Goal: Information Seeking & Learning: Learn about a topic

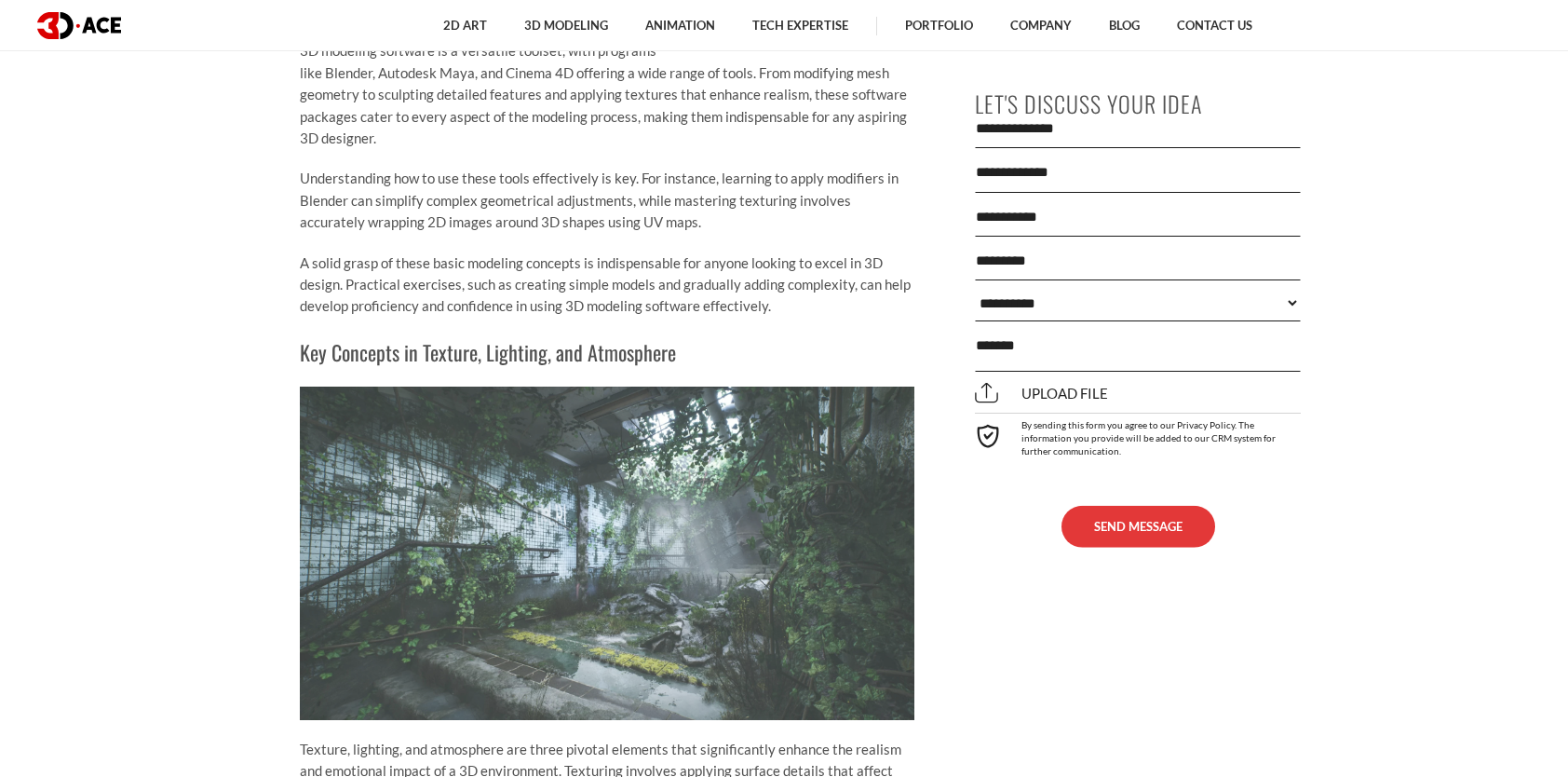
scroll to position [2886, 0]
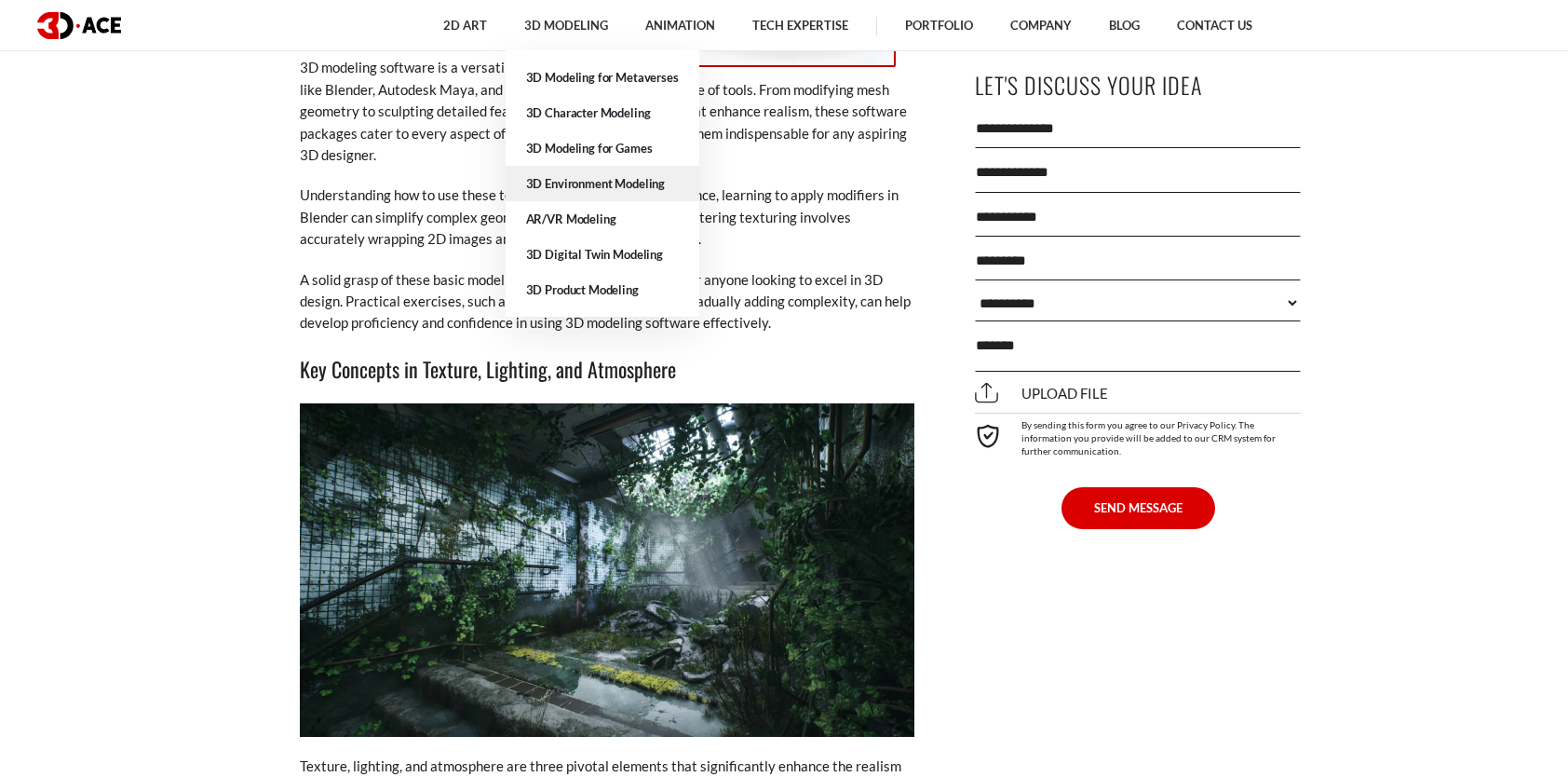
click at [561, 179] on link "3D Environment Modeling" at bounding box center [602, 184] width 194 height 36
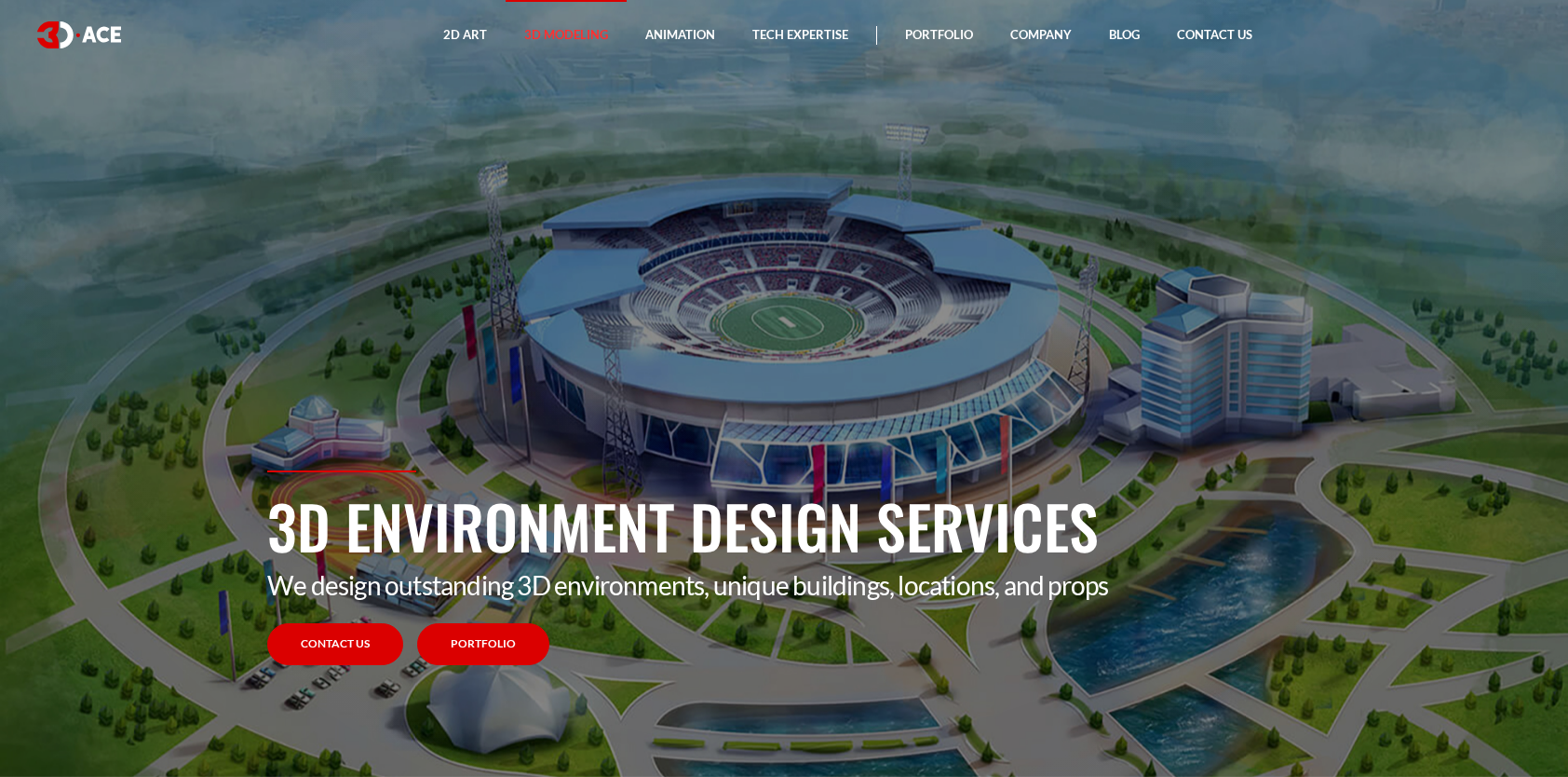
click at [459, 650] on link "Portfolio" at bounding box center [483, 644] width 132 height 42
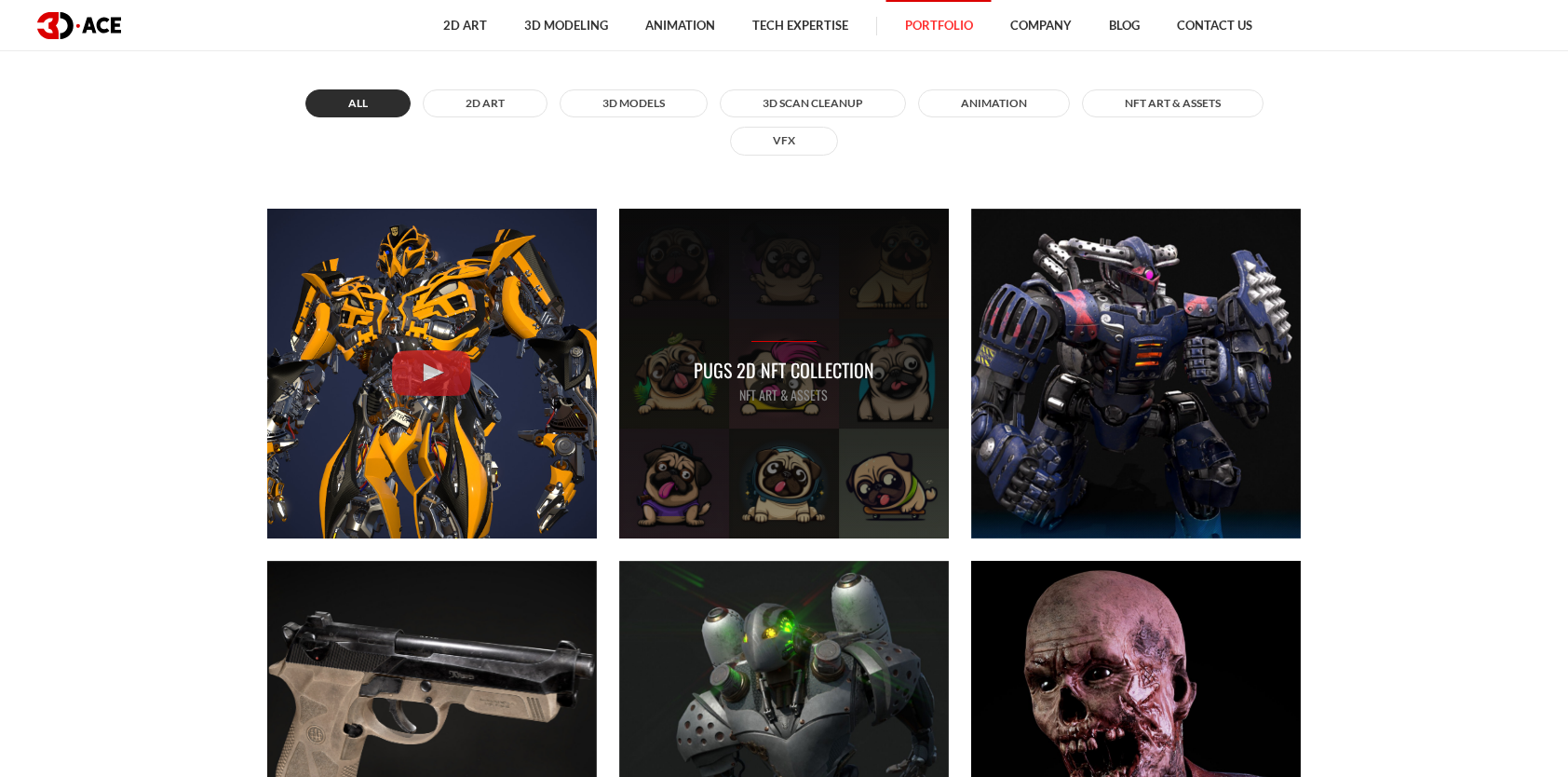
scroll to position [838, 0]
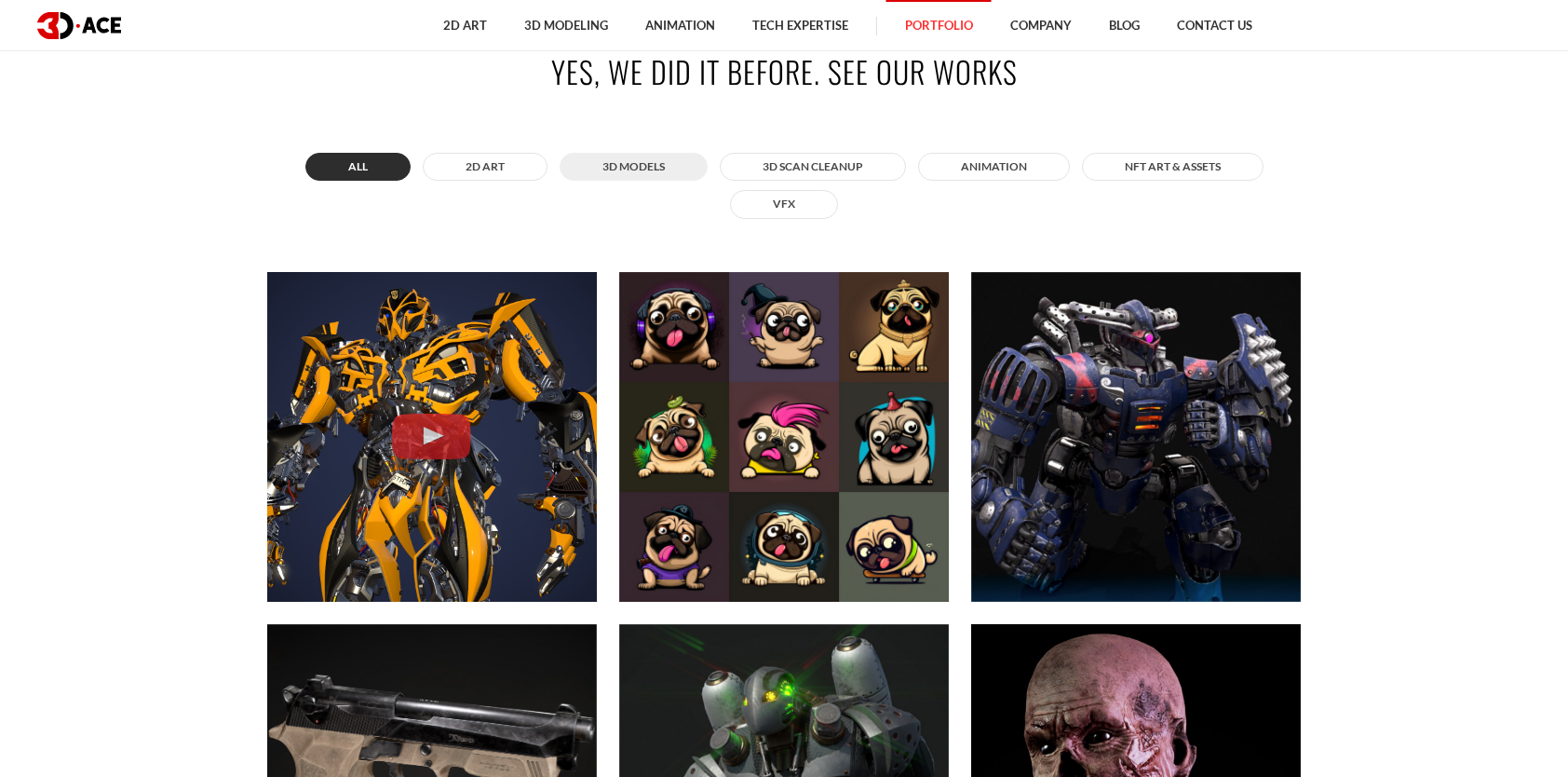
click at [639, 166] on button "3D MODELS" at bounding box center [633, 167] width 148 height 28
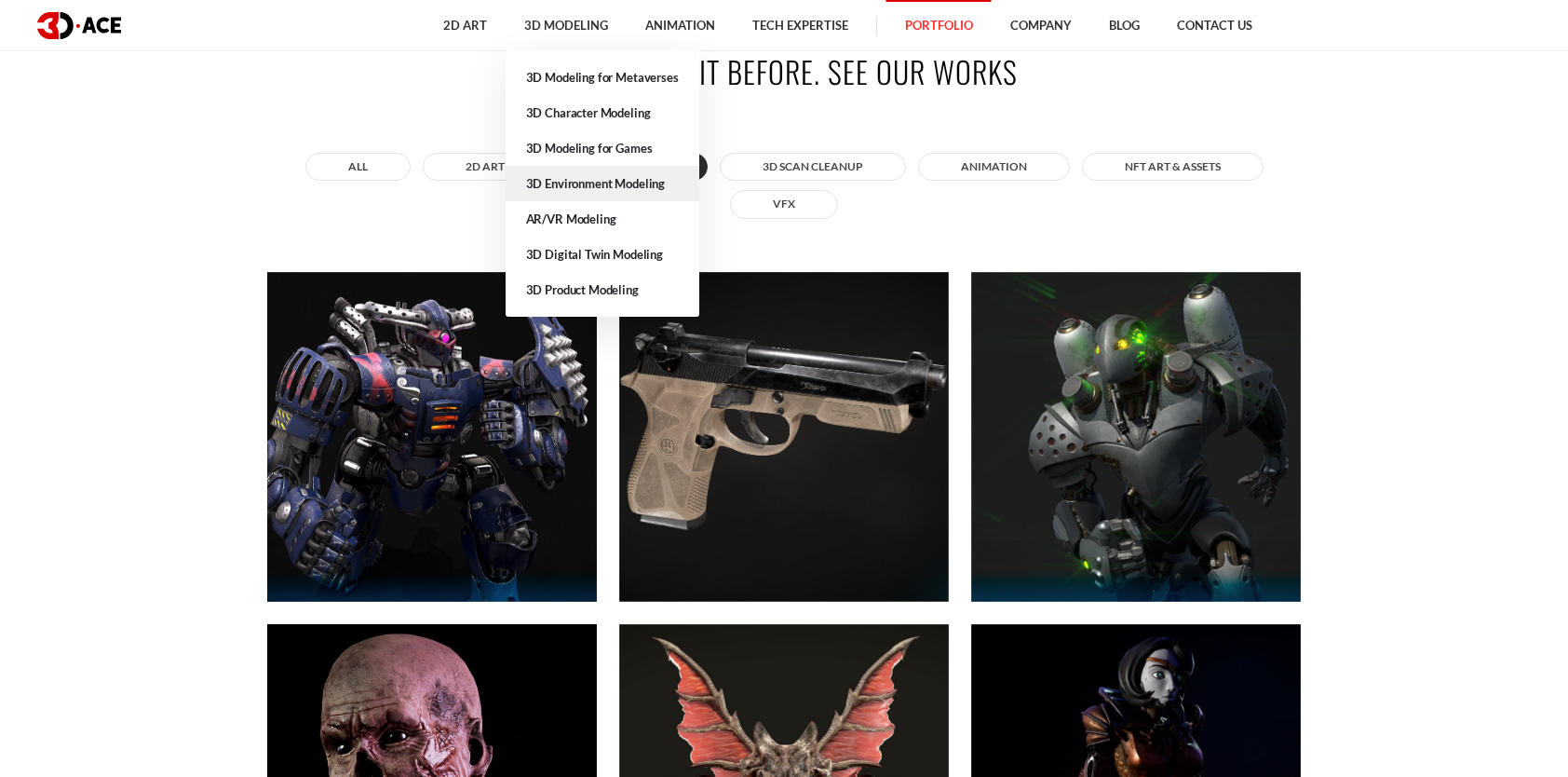
click at [583, 176] on link "3D Environment Modeling" at bounding box center [602, 184] width 194 height 36
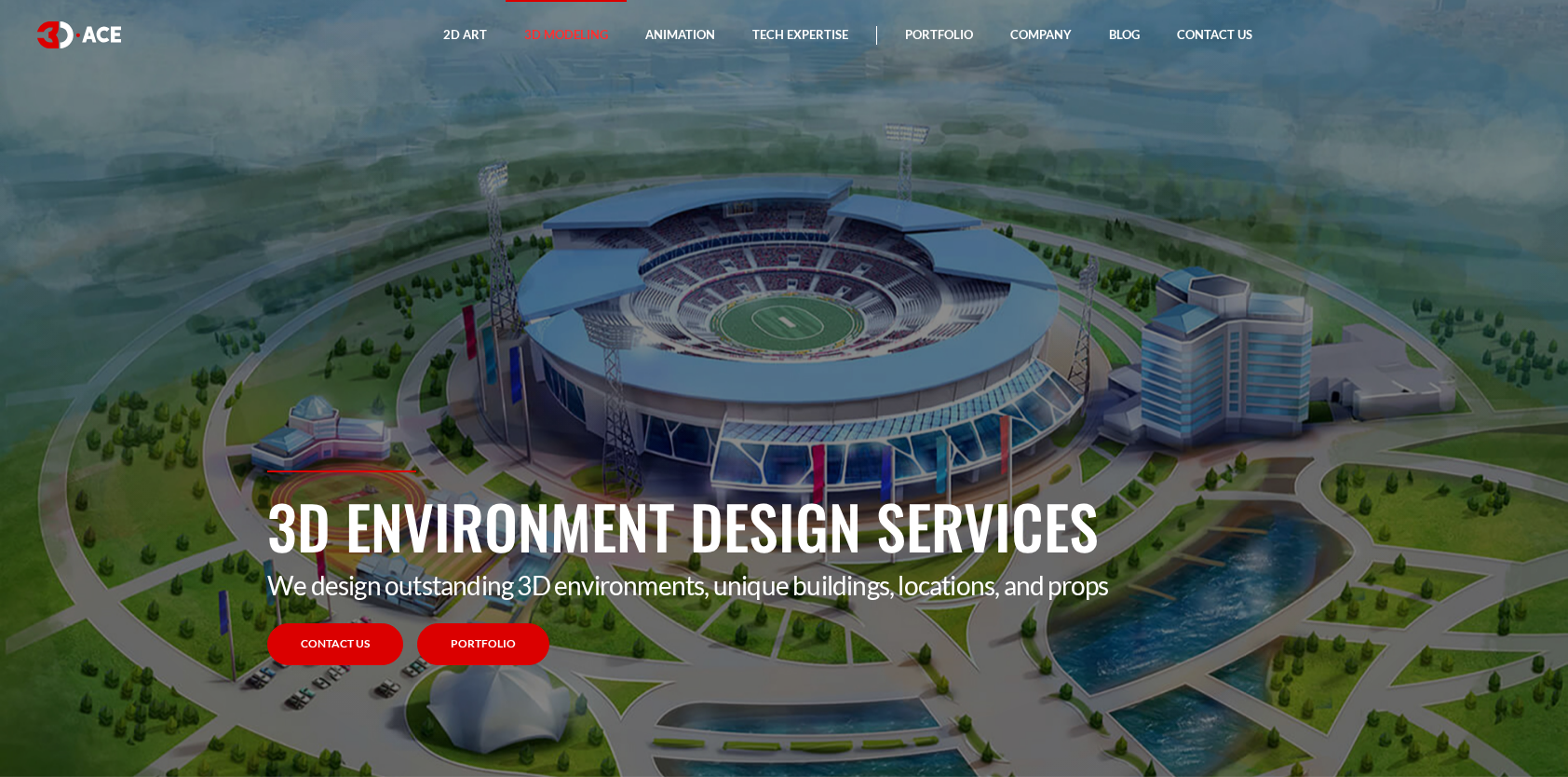
click at [496, 637] on link "Portfolio" at bounding box center [483, 644] width 132 height 42
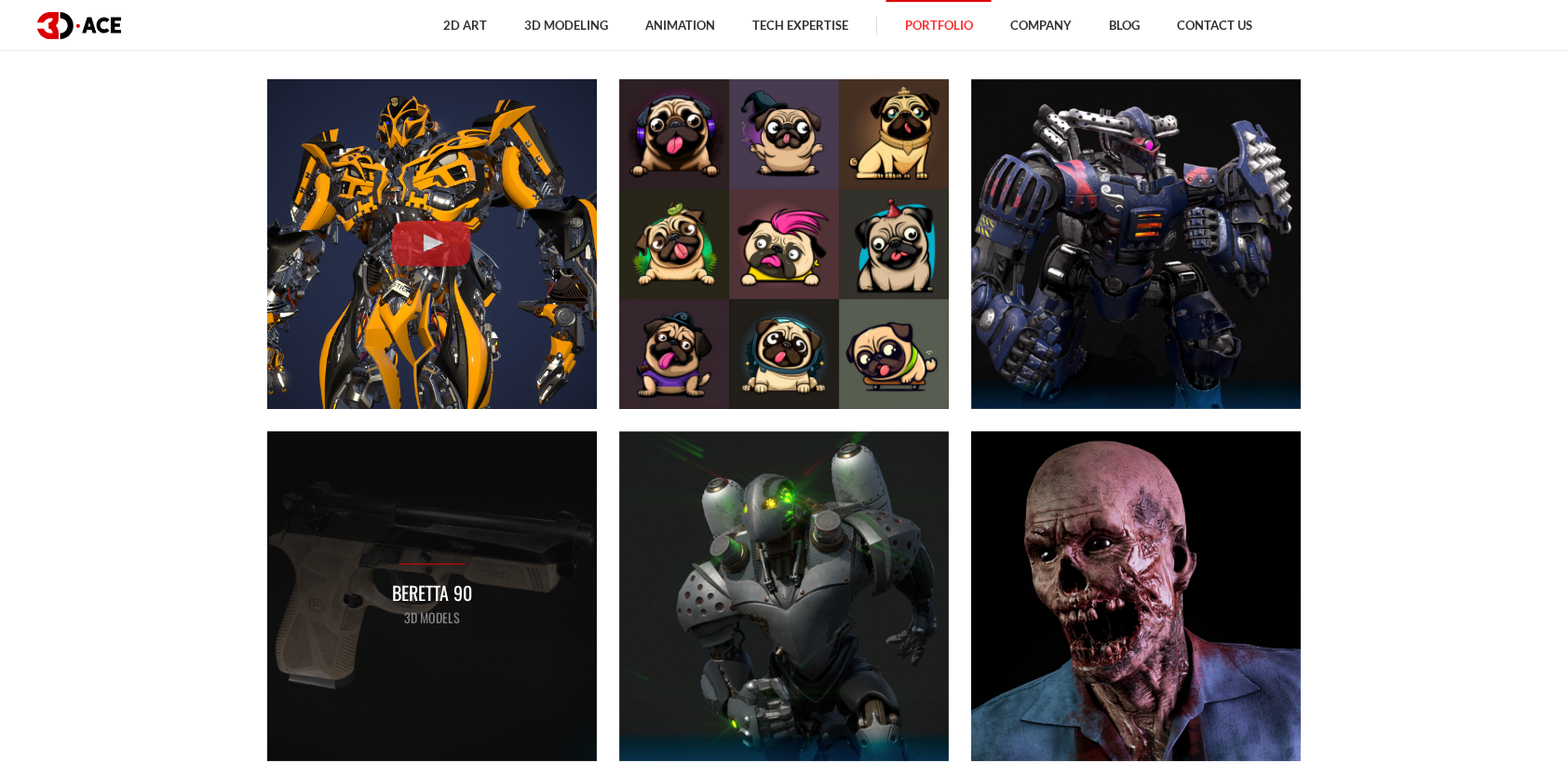
scroll to position [1118, 0]
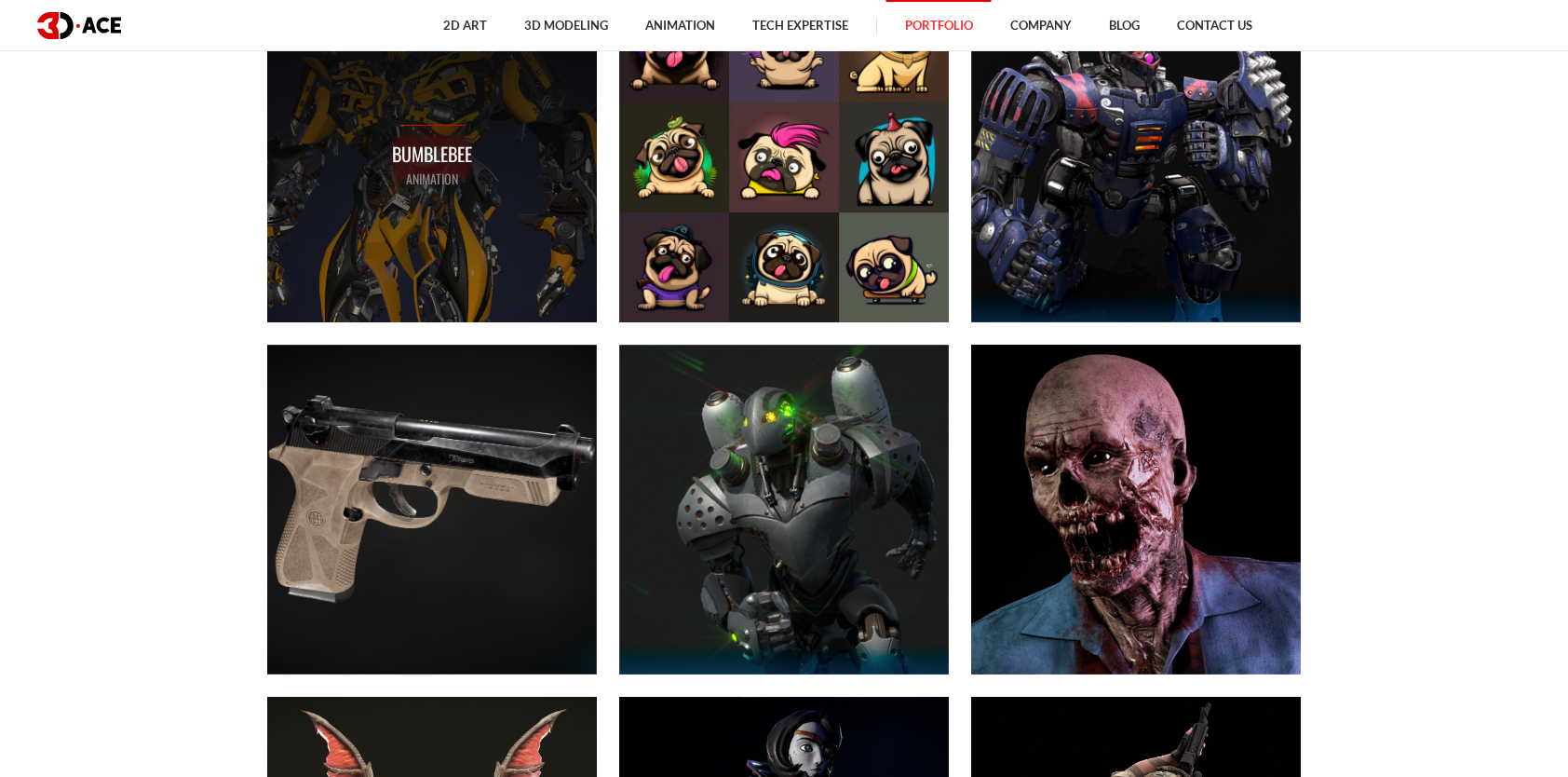
click at [451, 147] on p "Bumblebee" at bounding box center [432, 154] width 80 height 29
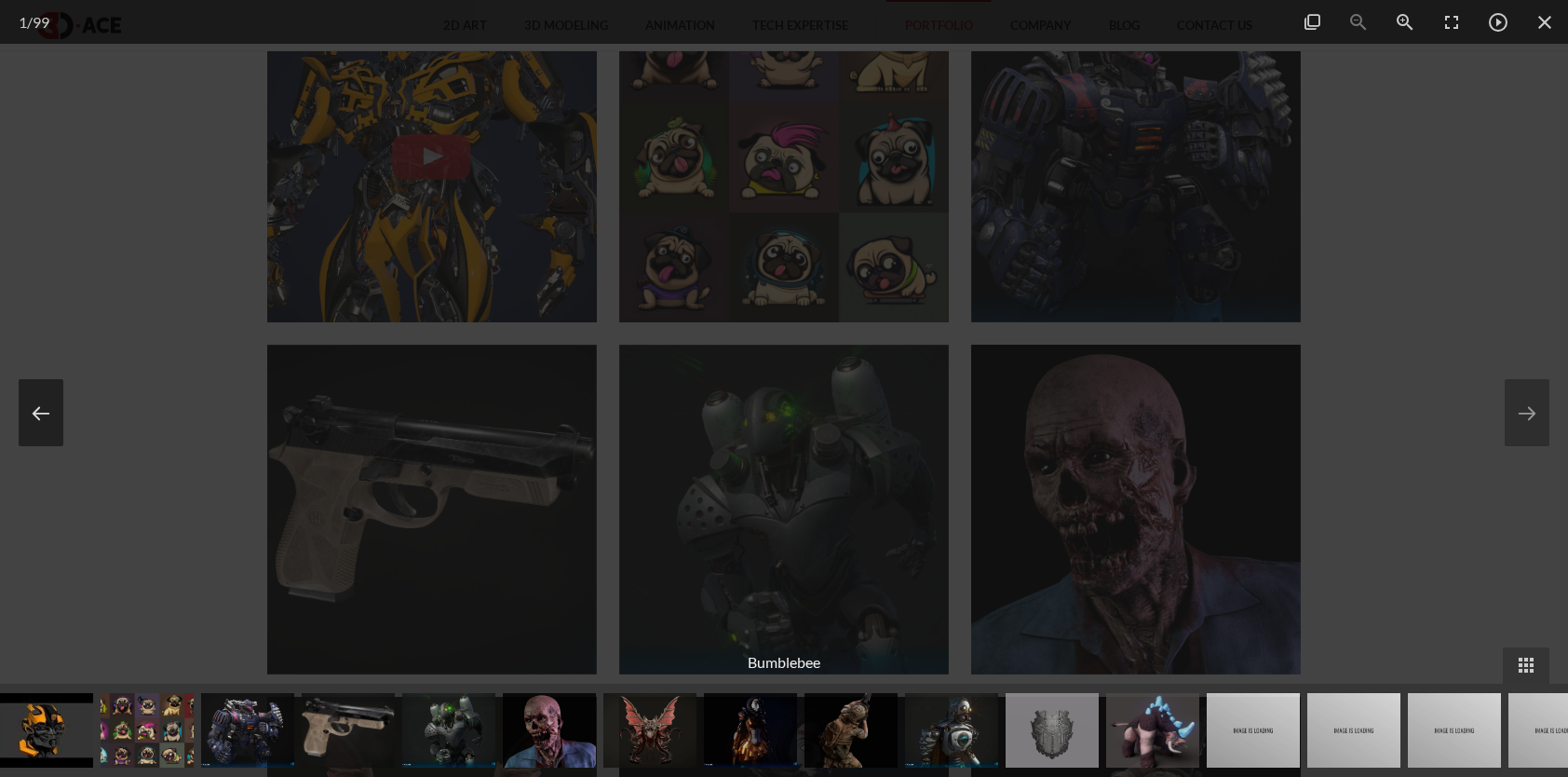
click at [34, 397] on button at bounding box center [41, 411] width 45 height 67
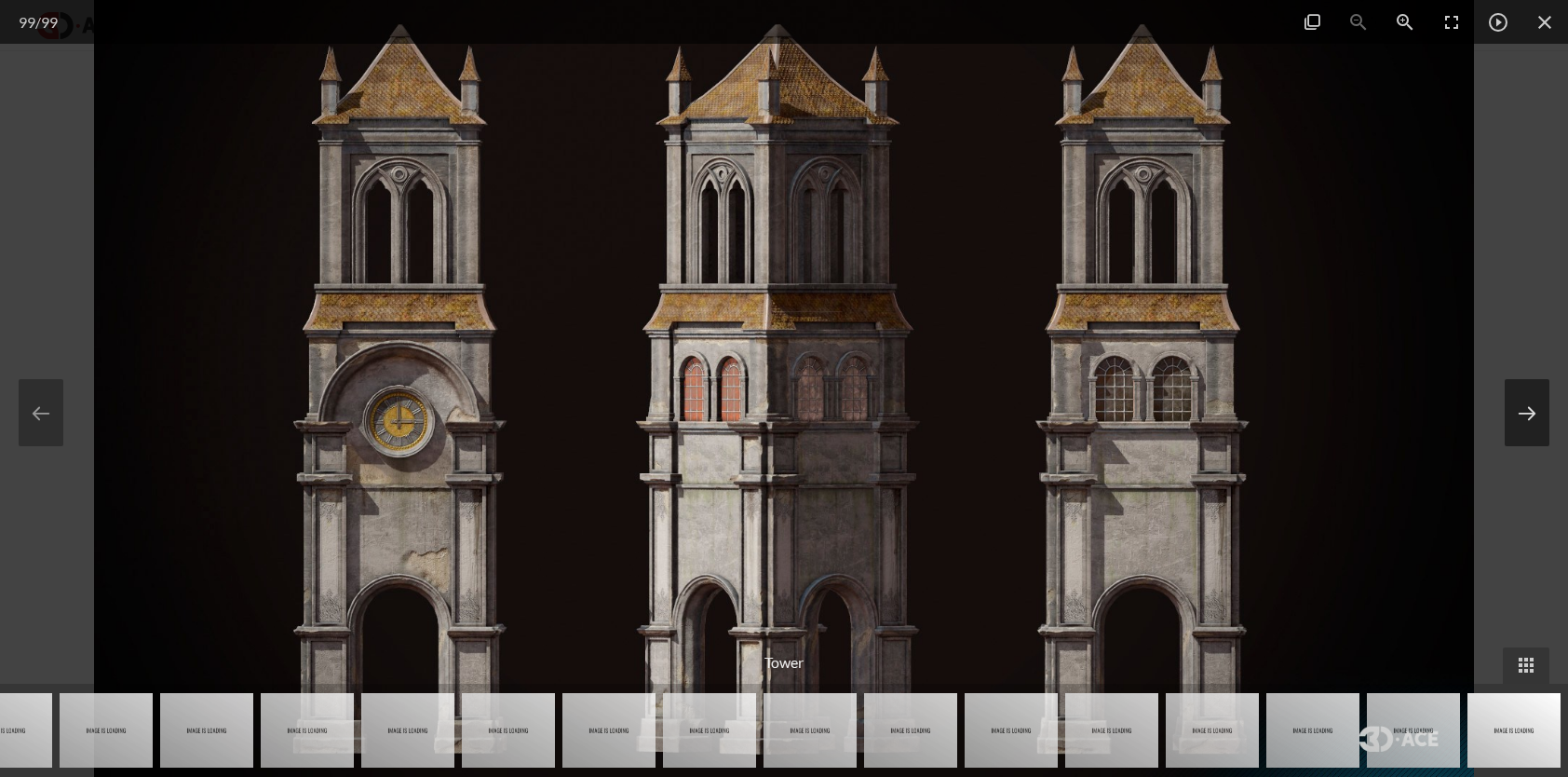
click at [1531, 415] on button at bounding box center [1526, 411] width 45 height 67
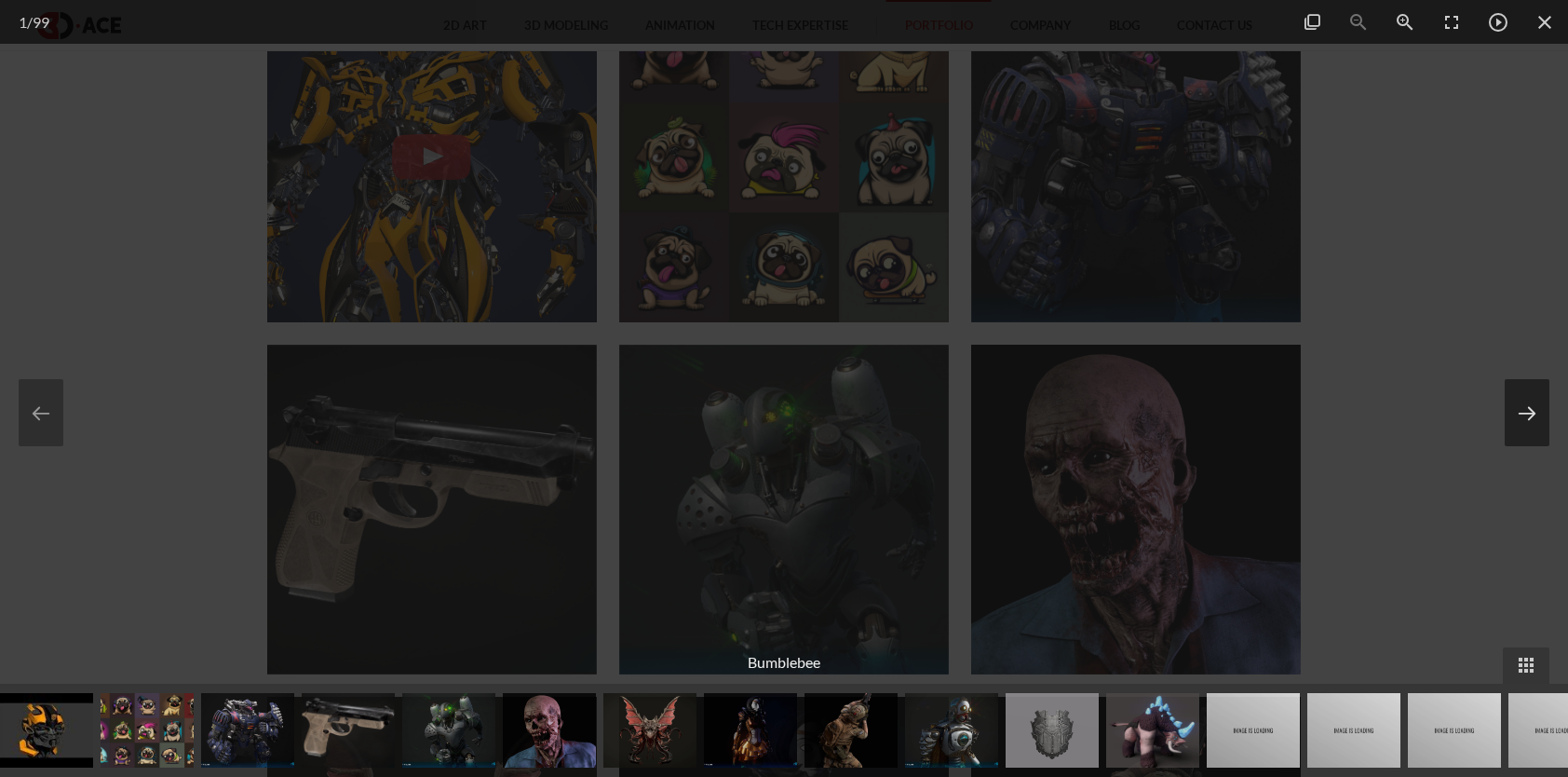
click at [1531, 415] on button at bounding box center [1526, 411] width 45 height 67
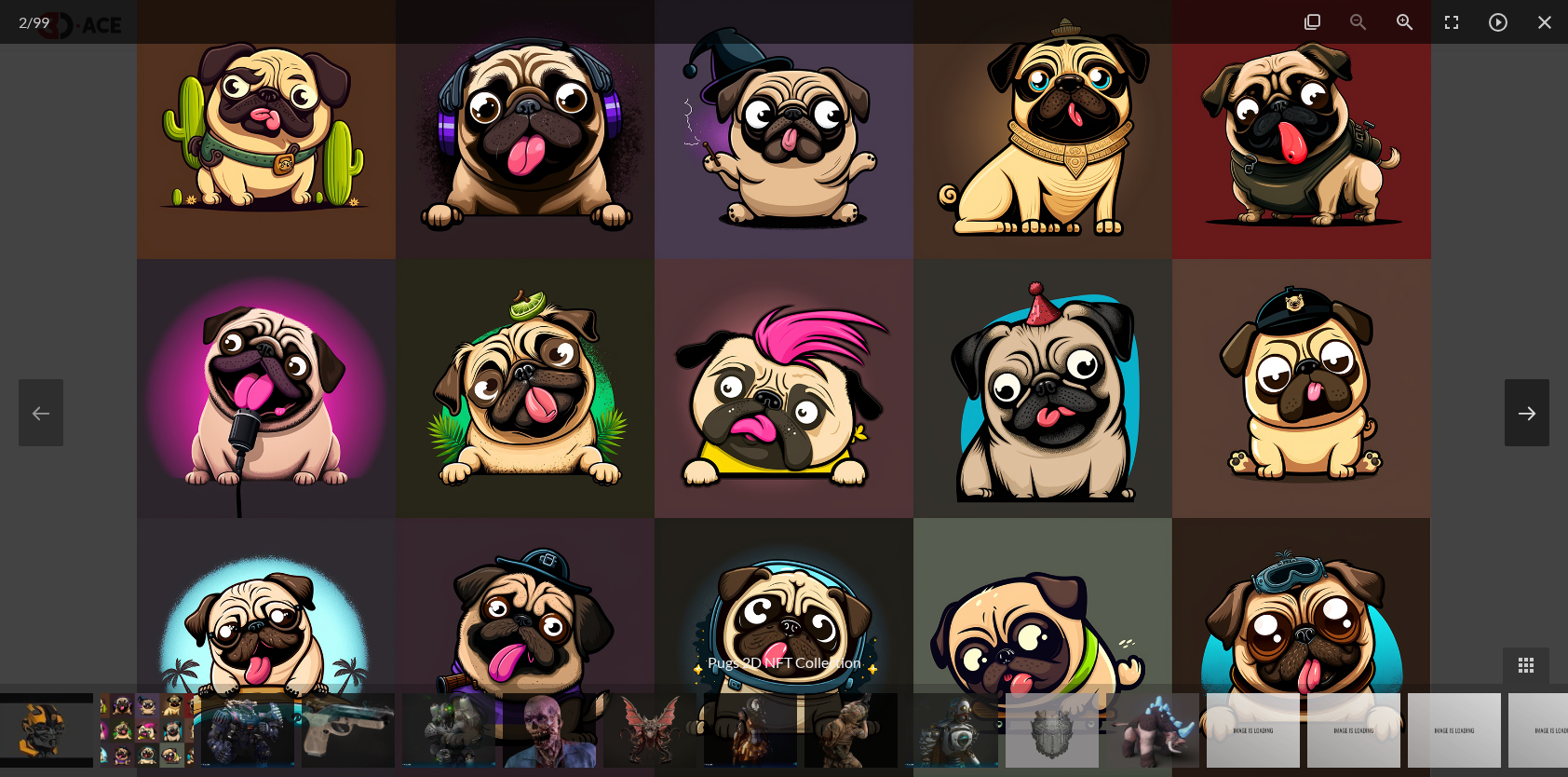
click at [1531, 415] on button at bounding box center [1526, 411] width 45 height 67
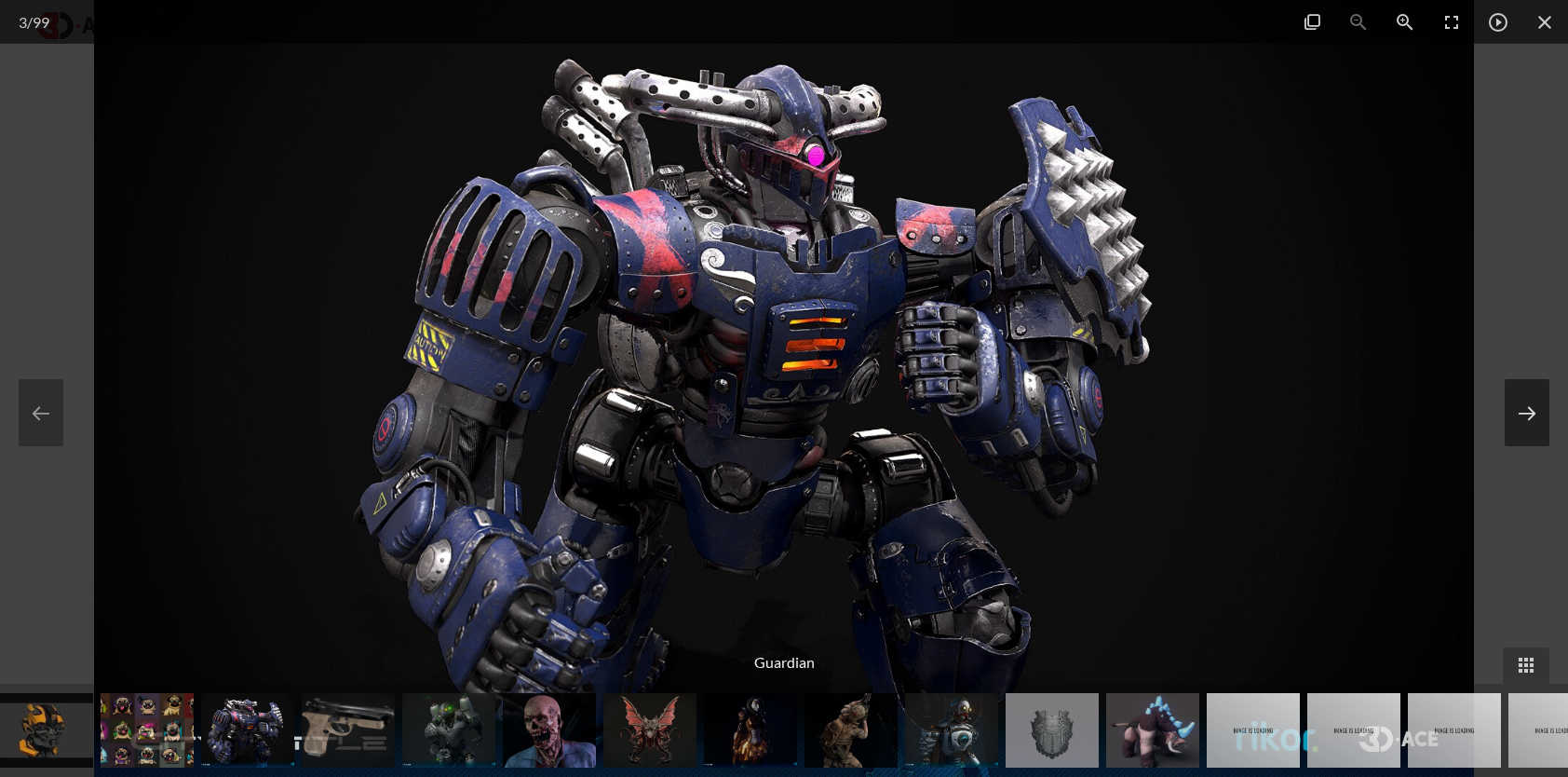
click at [1531, 415] on button at bounding box center [1526, 411] width 45 height 67
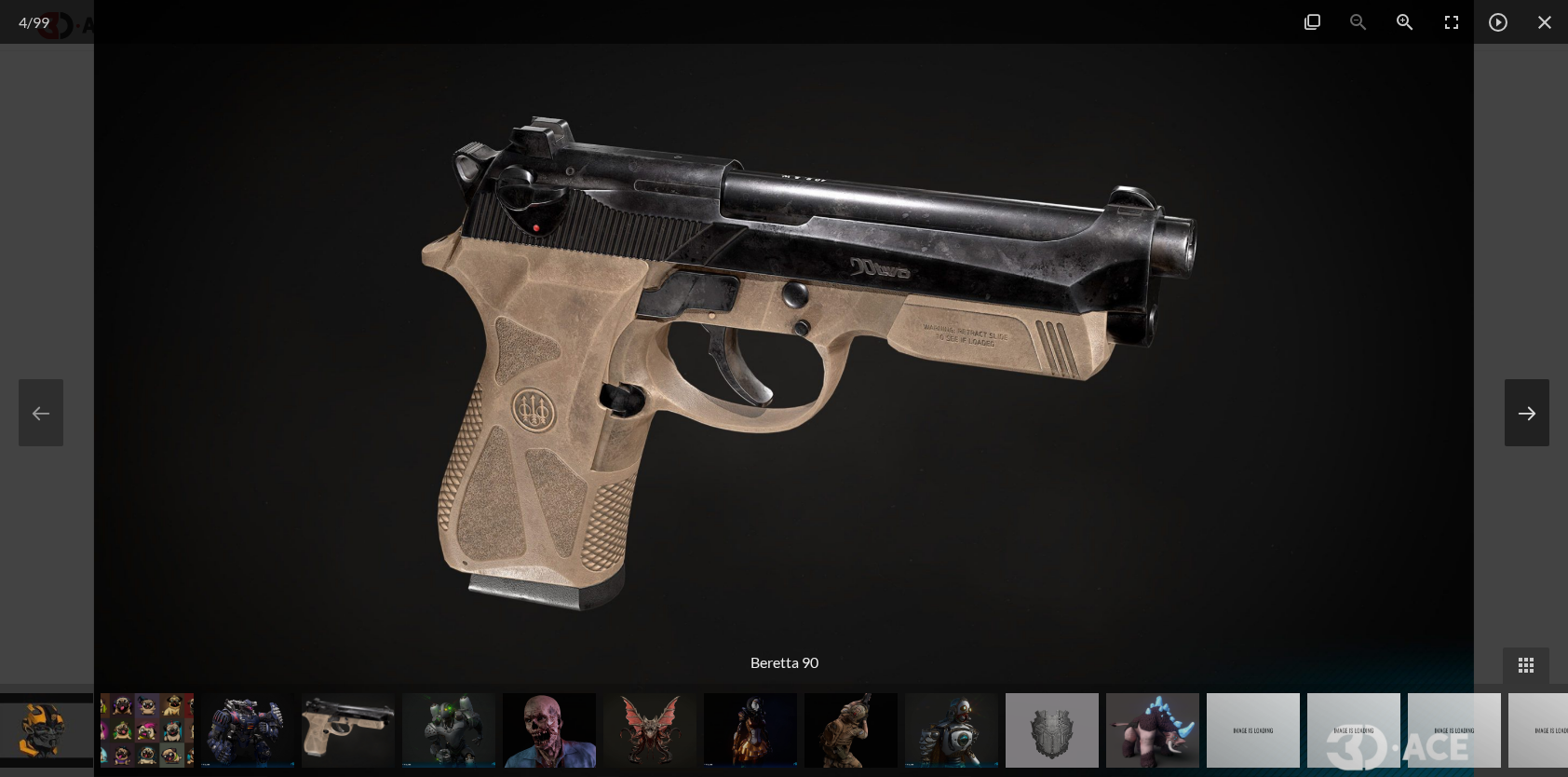
click at [1531, 415] on button at bounding box center [1526, 411] width 45 height 67
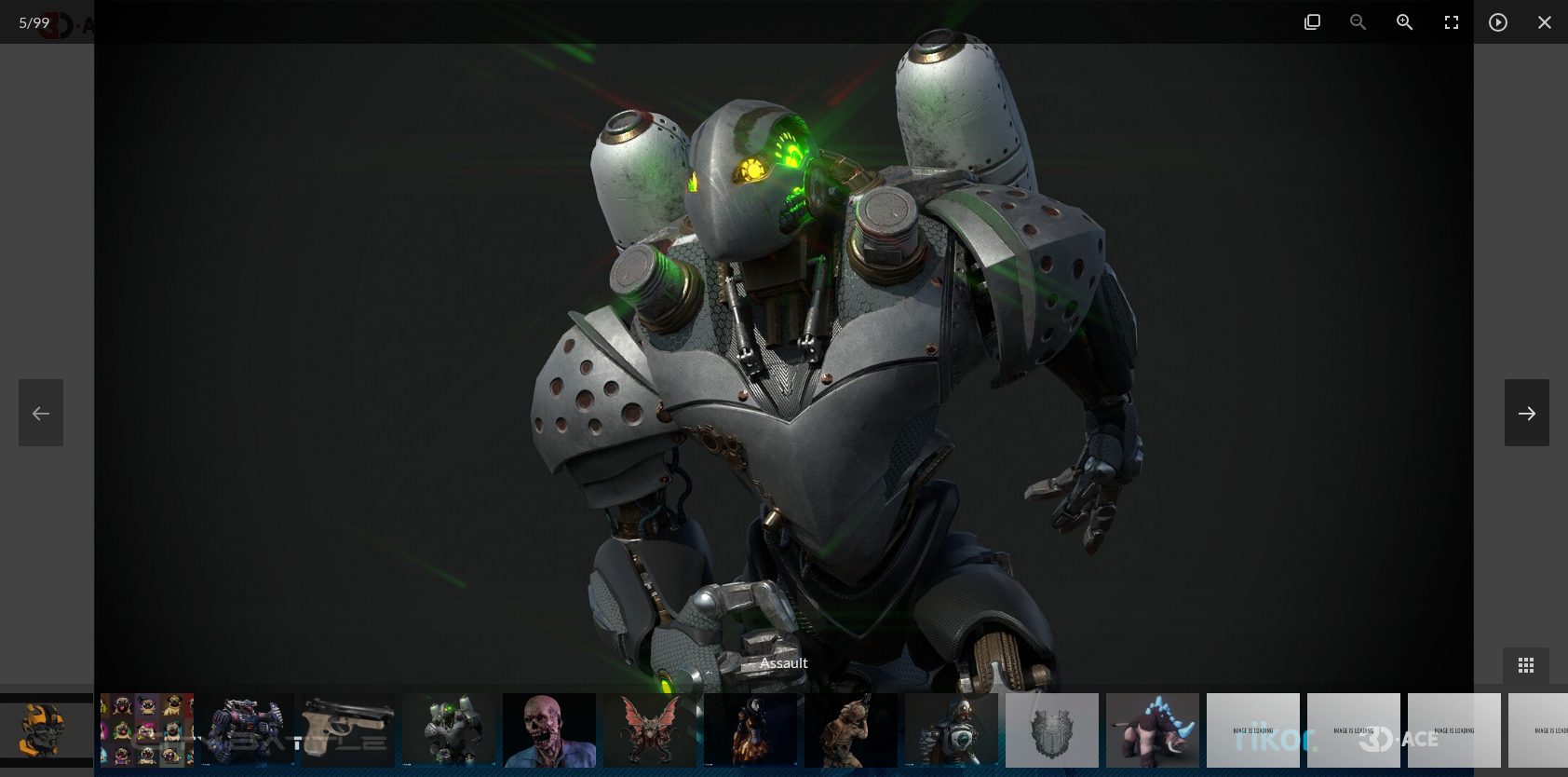
click at [1531, 415] on button at bounding box center [1526, 411] width 45 height 67
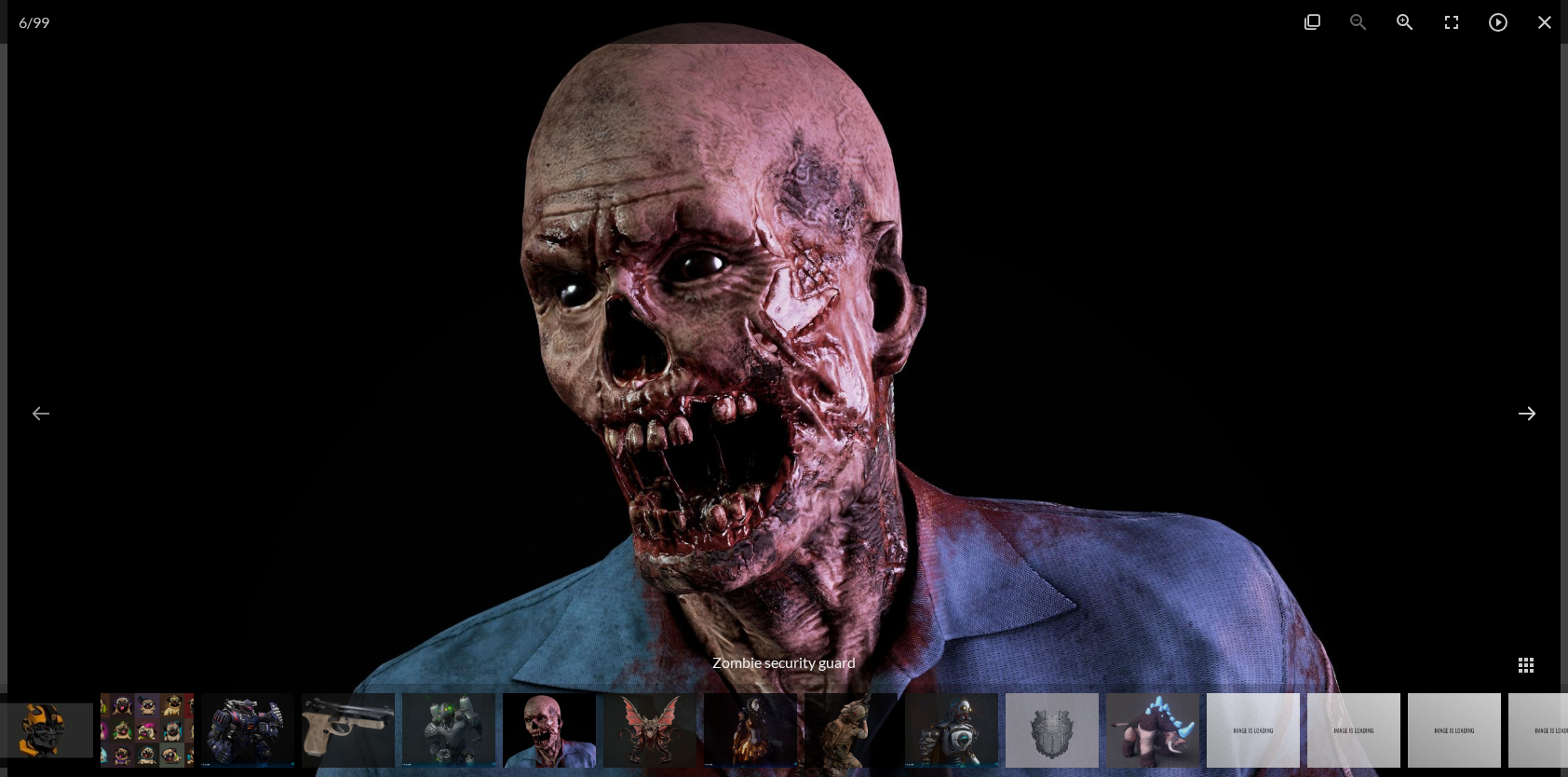
click at [1531, 415] on button at bounding box center [1526, 411] width 45 height 67
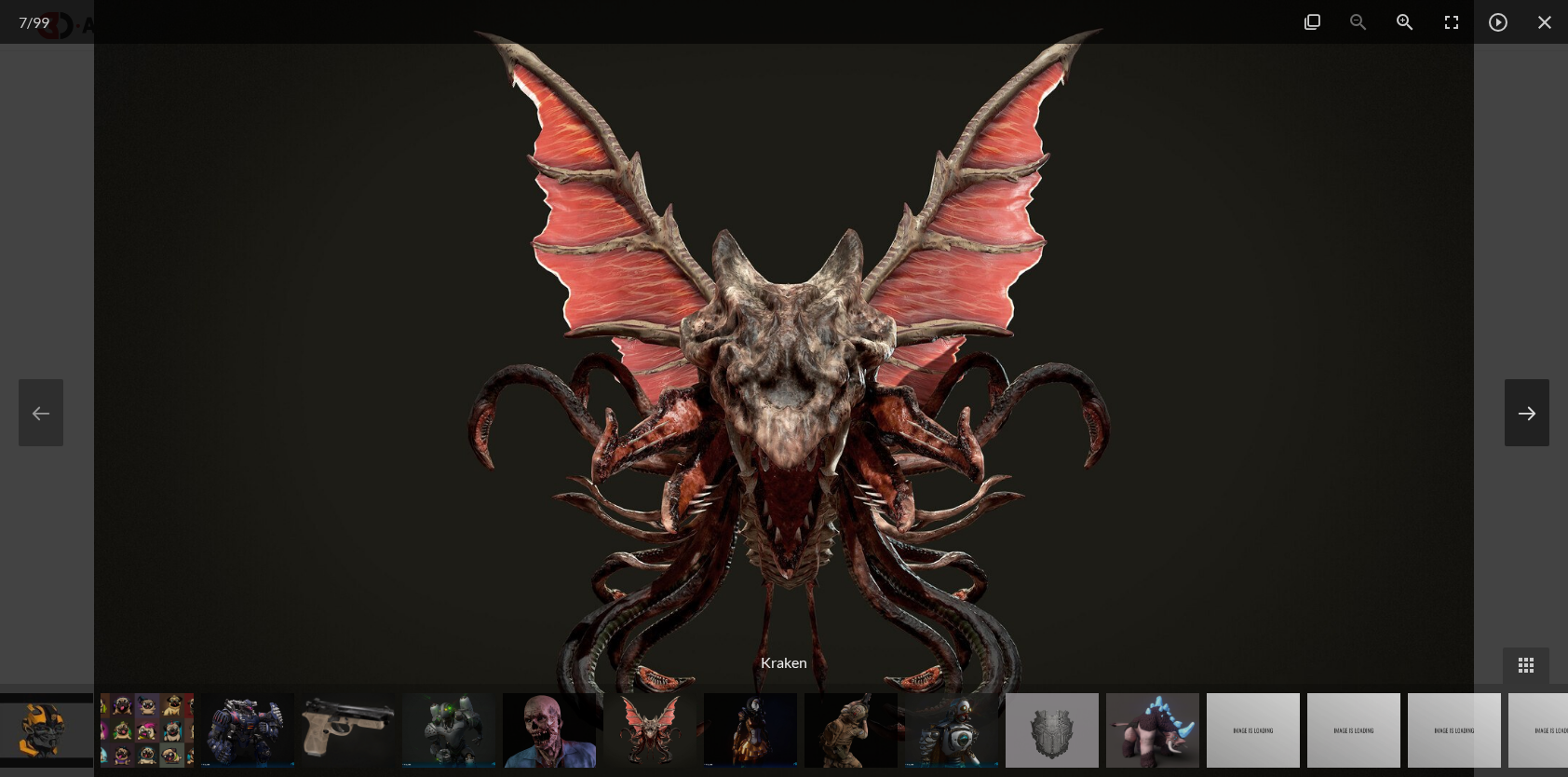
click at [1531, 415] on button at bounding box center [1526, 411] width 45 height 67
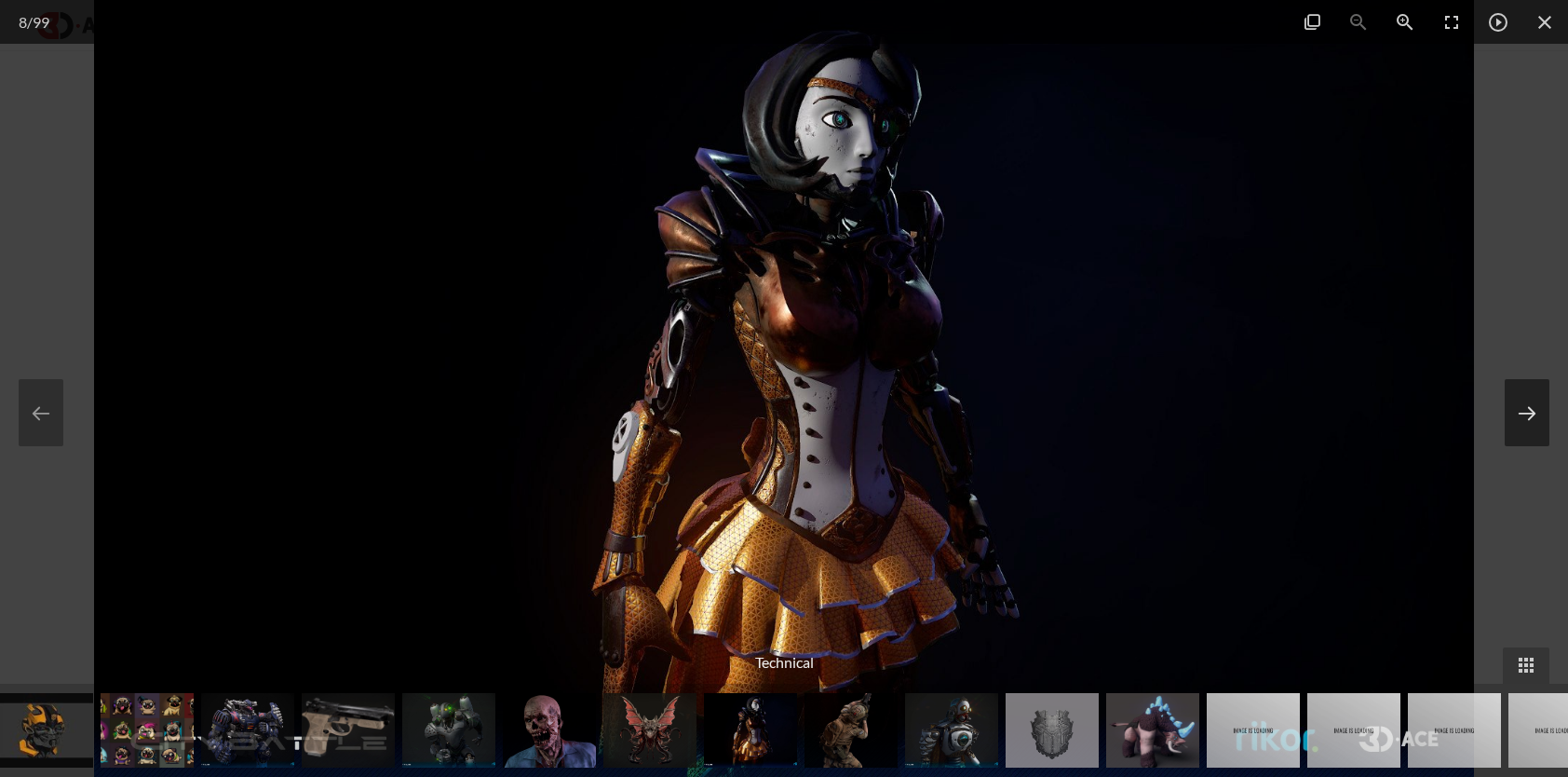
click at [1528, 415] on button at bounding box center [1526, 411] width 45 height 67
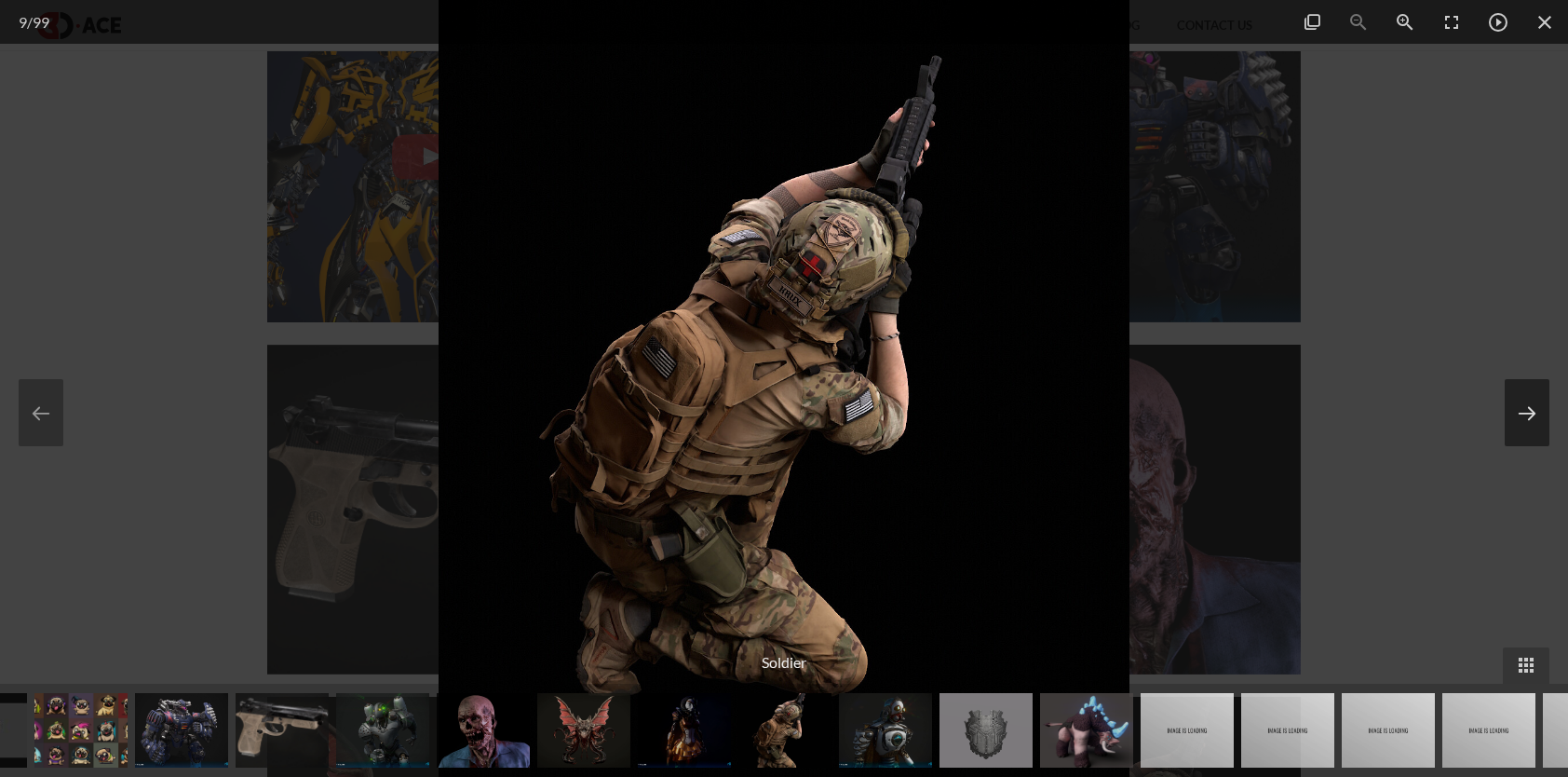
click at [1528, 415] on button at bounding box center [1526, 411] width 45 height 67
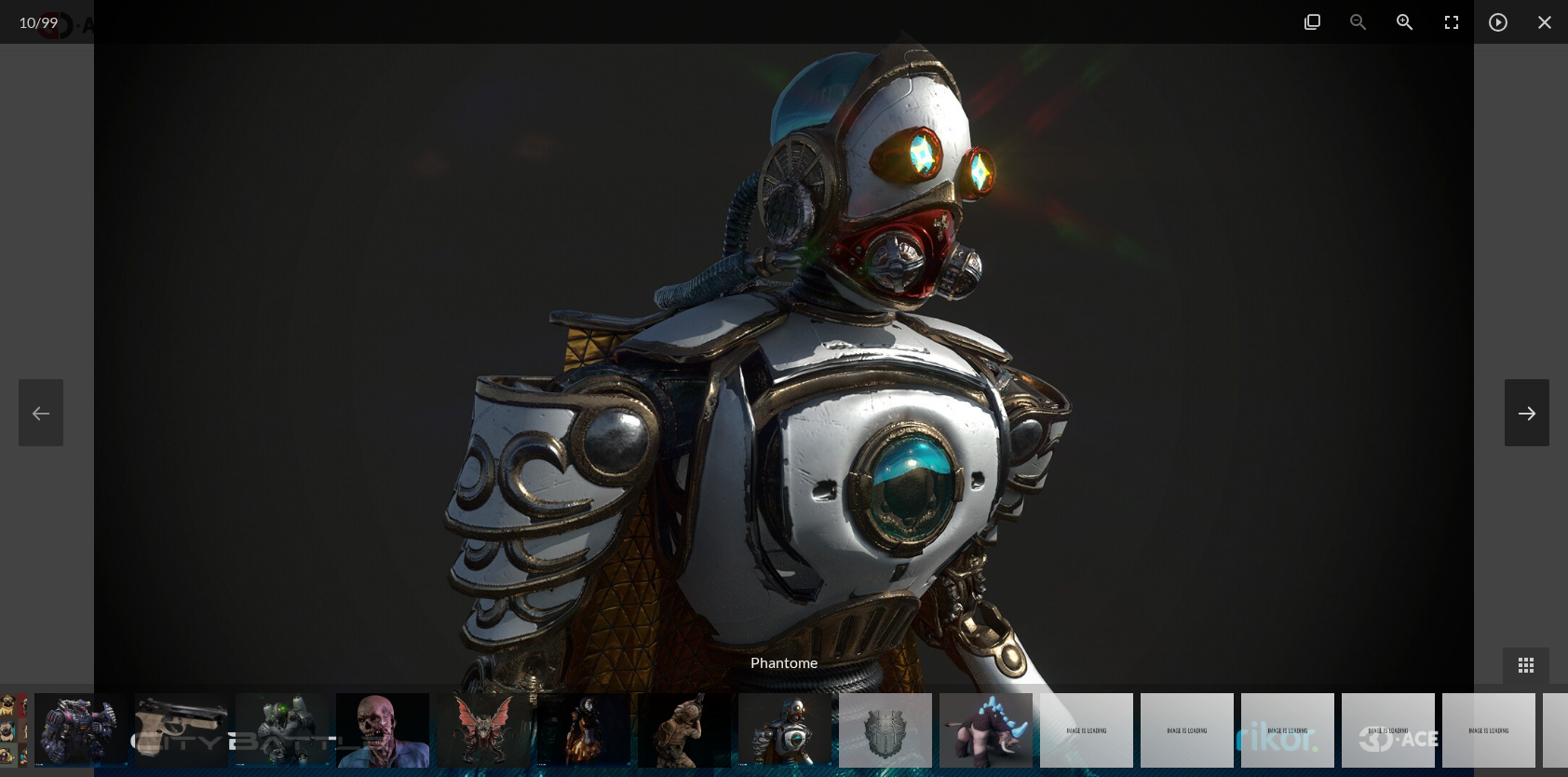
click at [1528, 415] on button at bounding box center [1526, 411] width 45 height 67
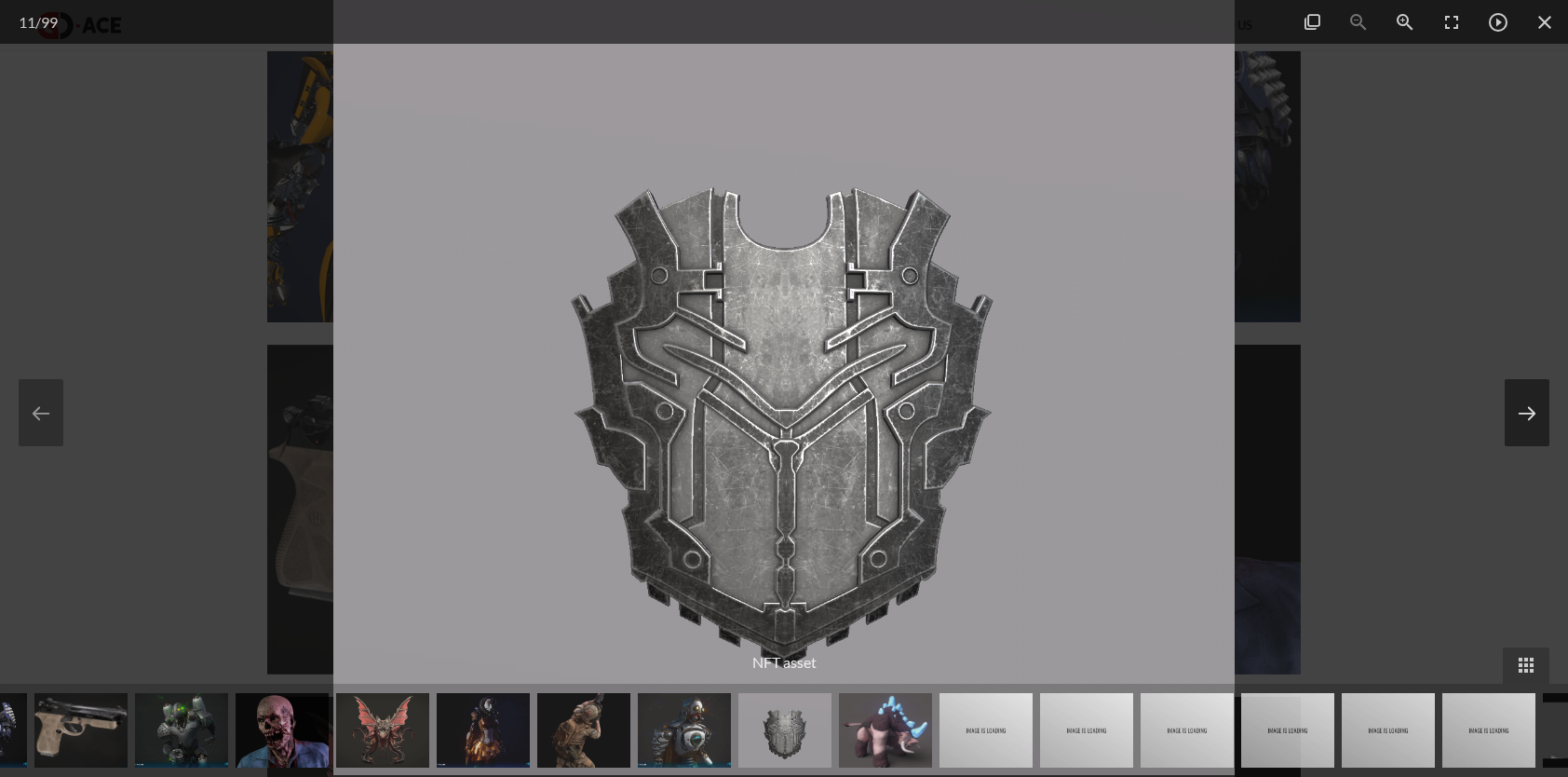
click at [1528, 415] on button at bounding box center [1526, 411] width 45 height 67
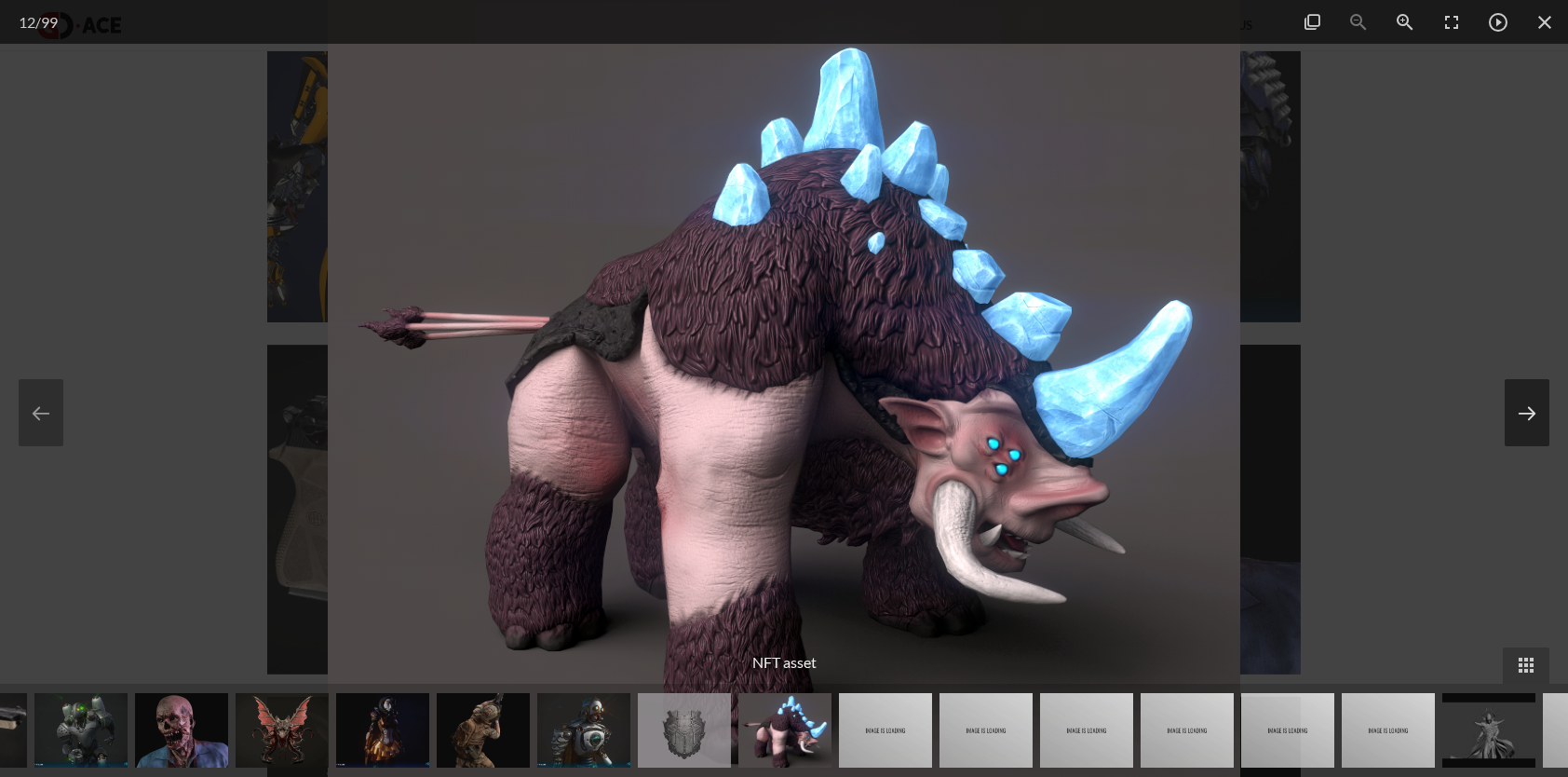
click at [1528, 415] on button at bounding box center [1526, 411] width 45 height 67
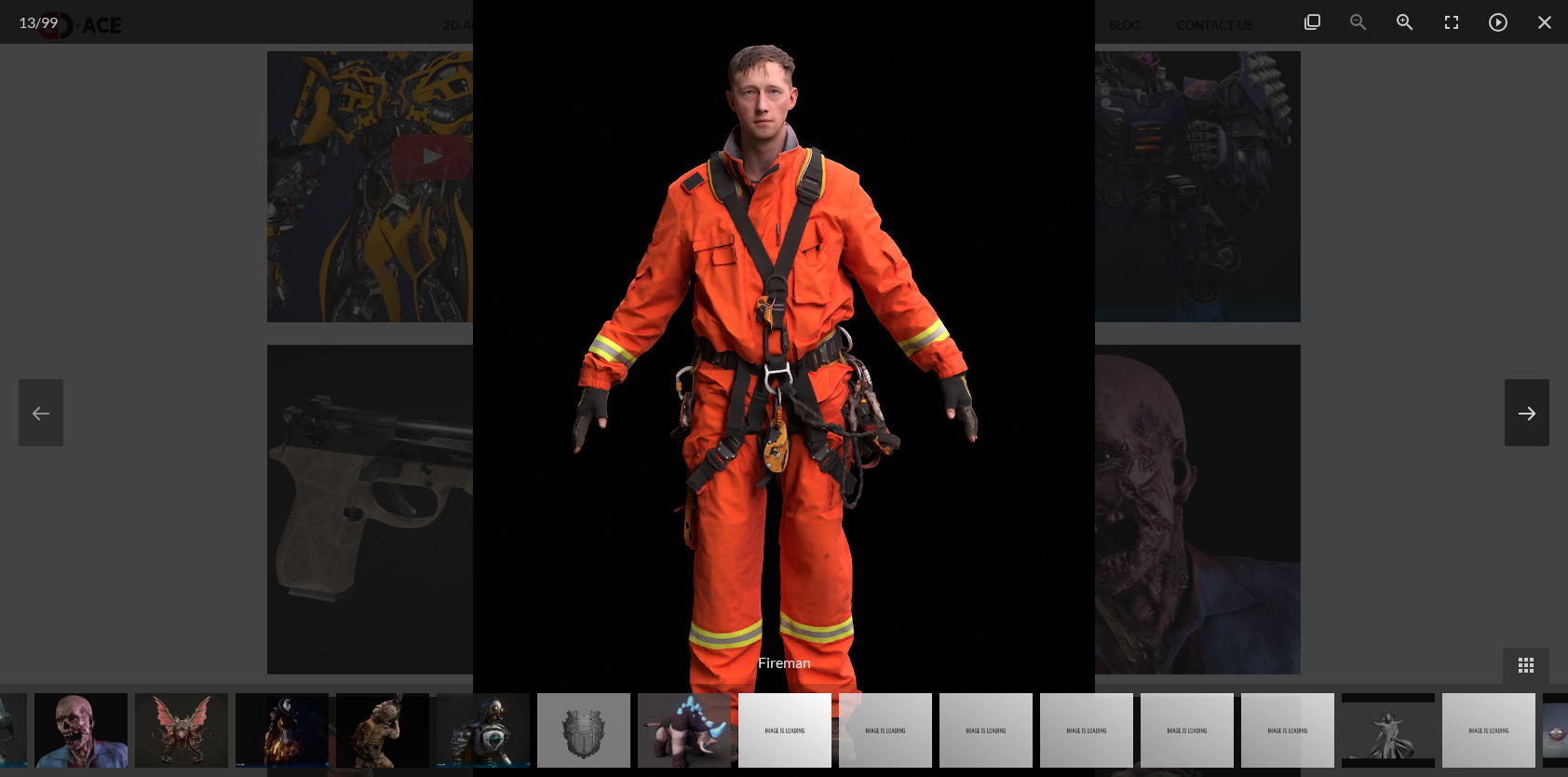
click at [1528, 415] on button at bounding box center [1526, 411] width 45 height 67
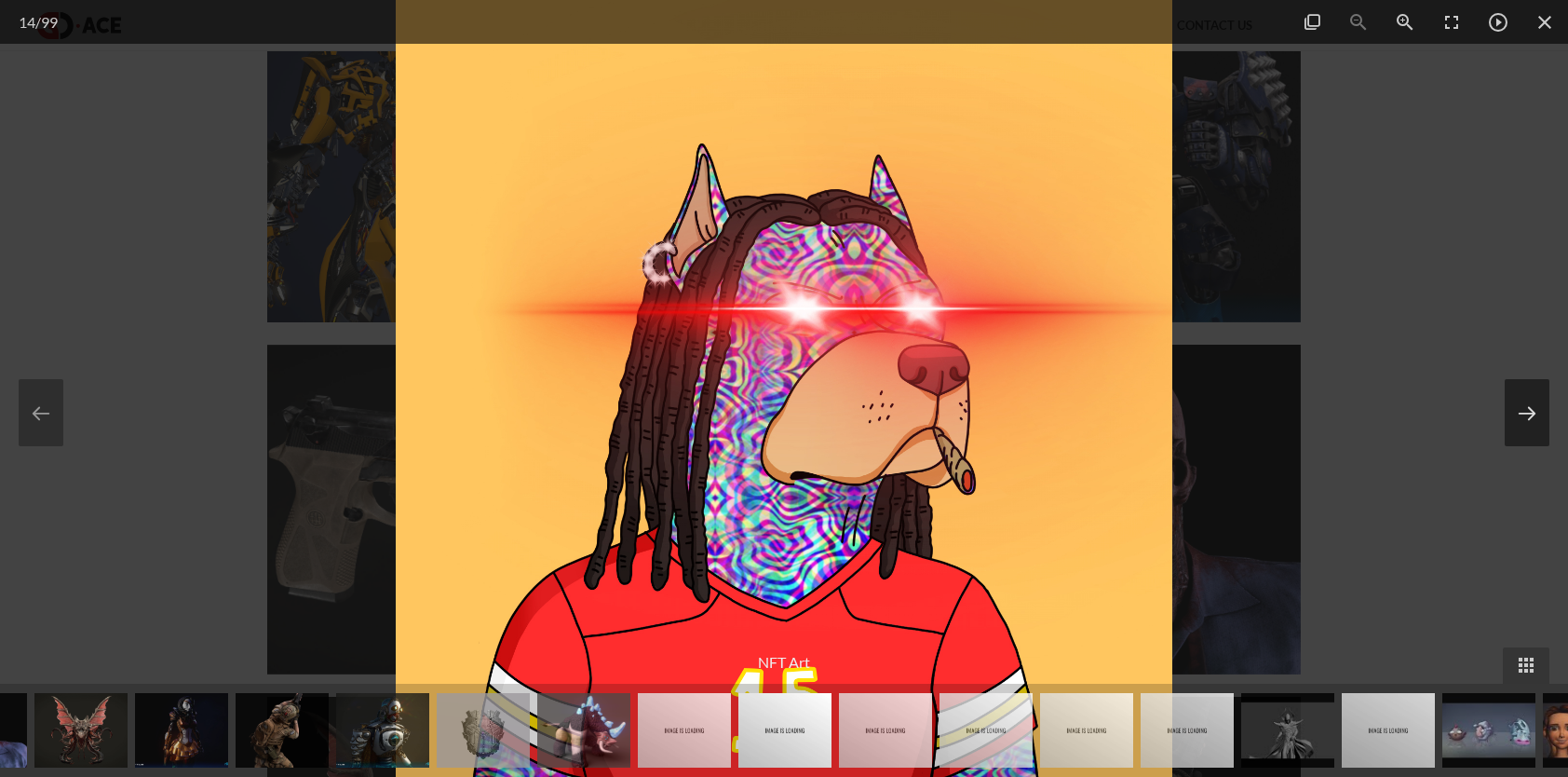
click at [1528, 415] on button at bounding box center [1526, 411] width 45 height 67
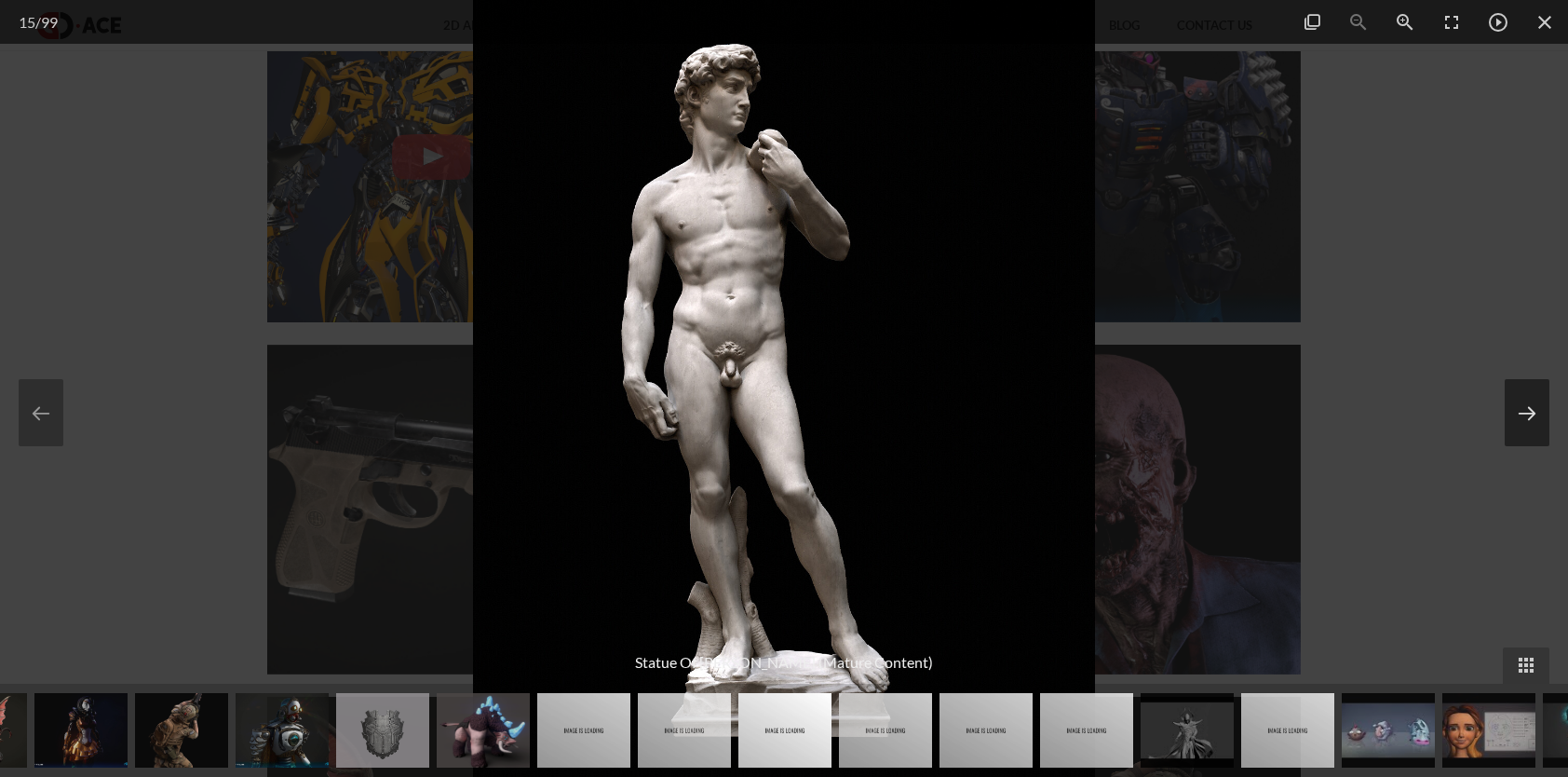
click at [1528, 415] on button at bounding box center [1526, 411] width 45 height 67
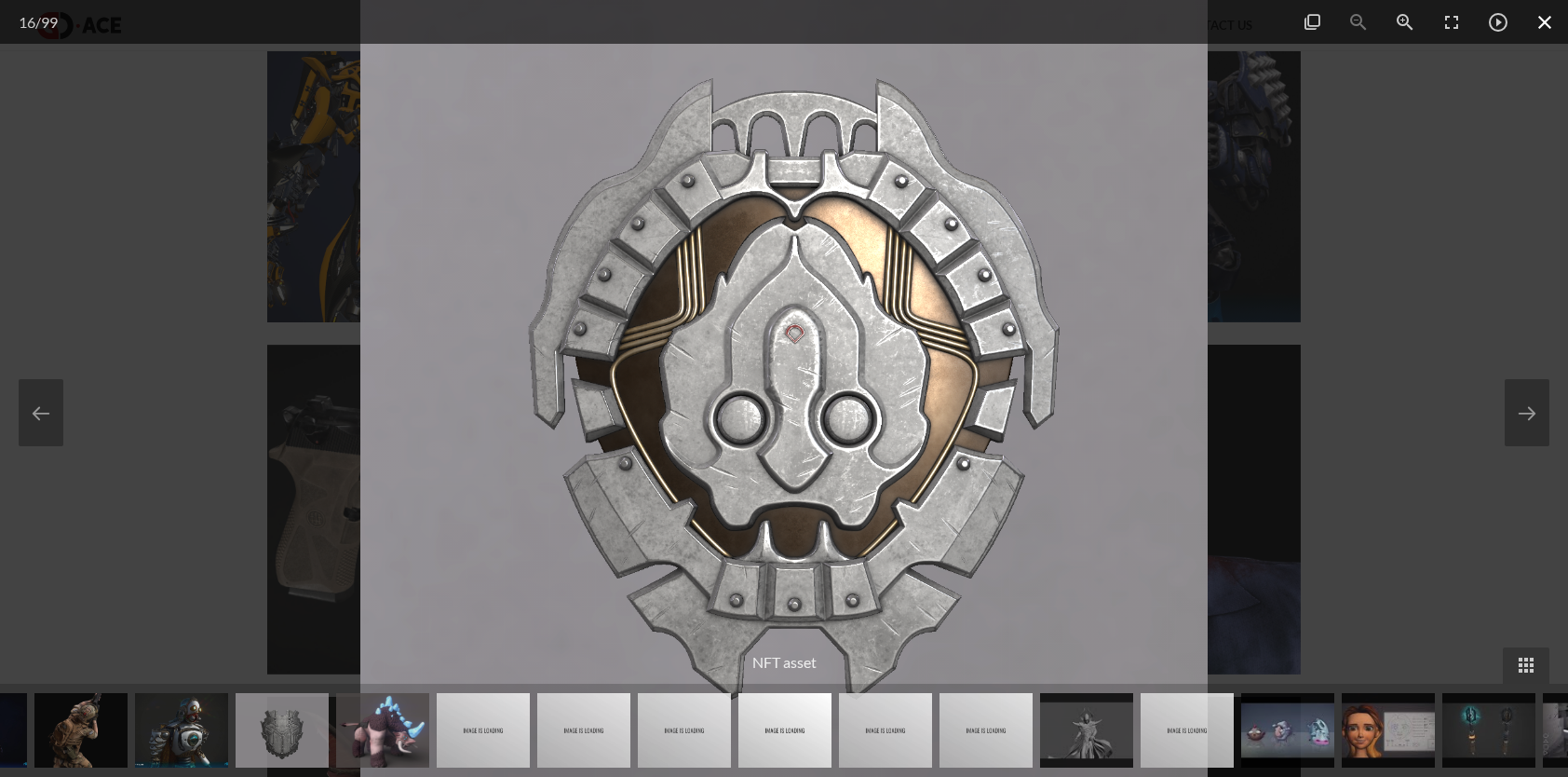
click at [1538, 26] on span at bounding box center [1544, 22] width 47 height 44
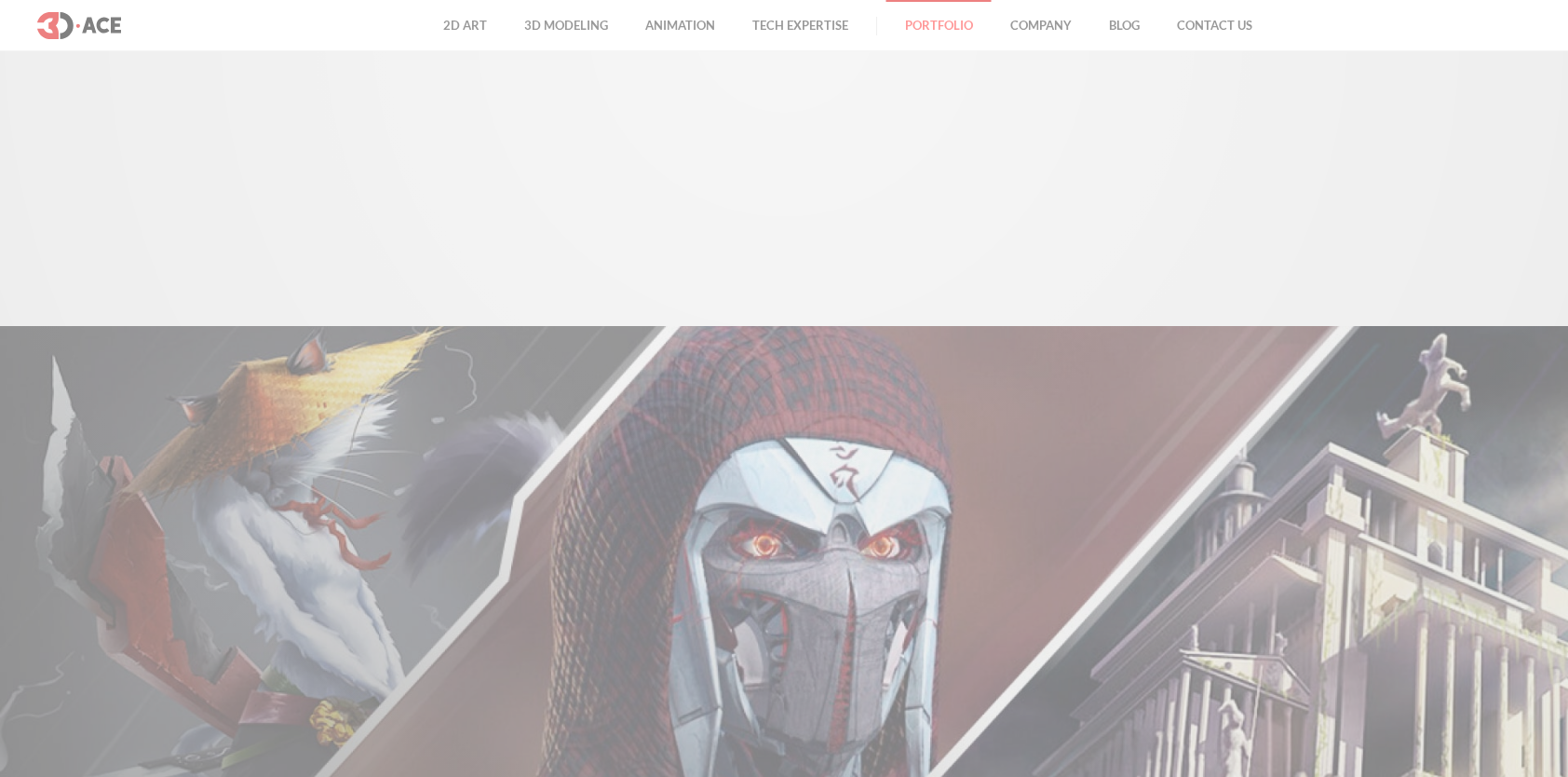
scroll to position [838, 0]
